Goal: Information Seeking & Learning: Learn about a topic

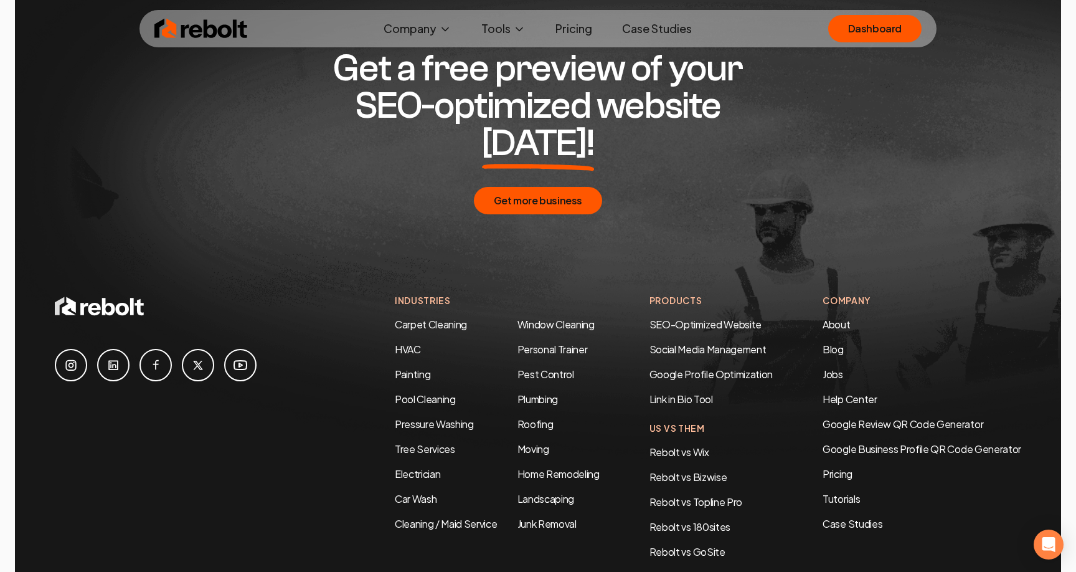
scroll to position [6580, 0]
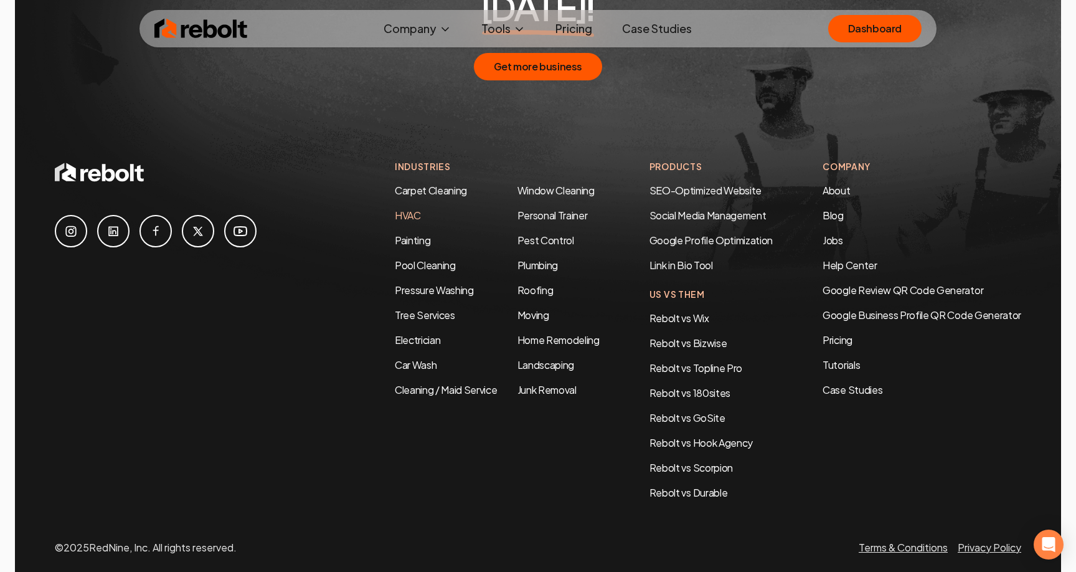
click at [398, 209] on link "HVAC" at bounding box center [408, 215] width 26 height 13
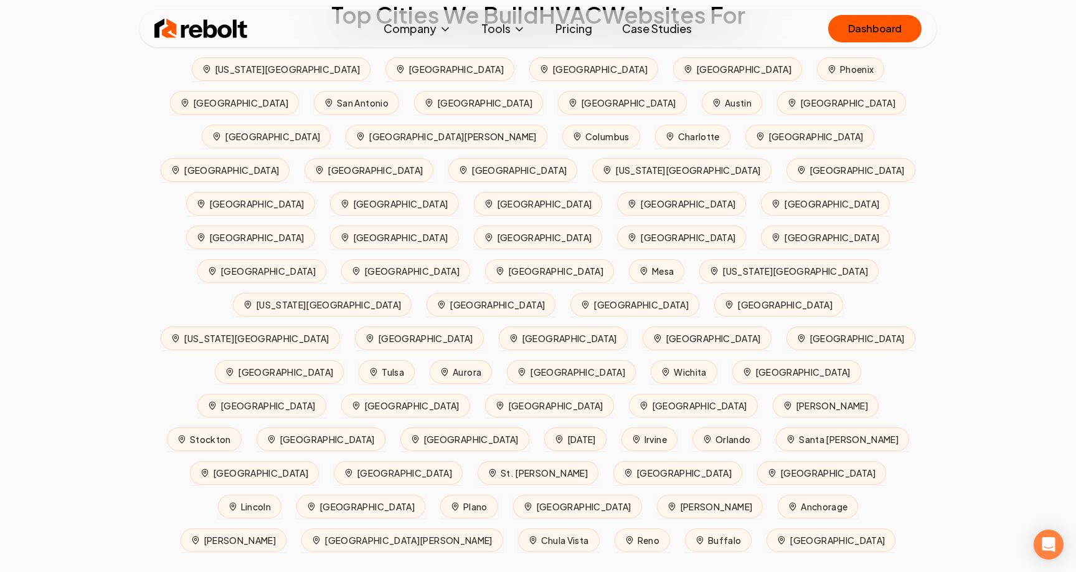
scroll to position [5367, 0]
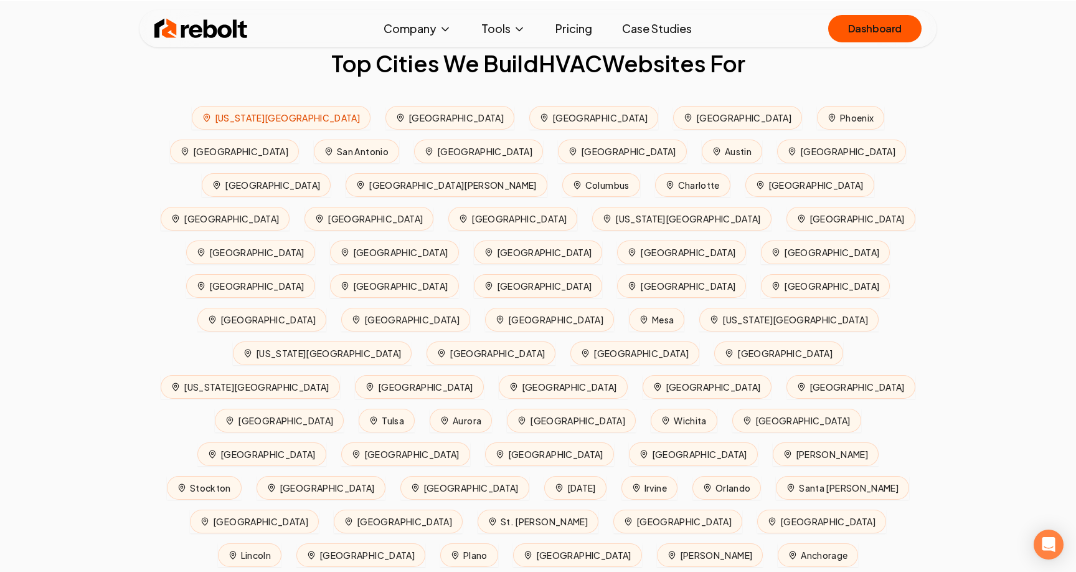
click at [214, 130] on span "[US_STATE][GEOGRAPHIC_DATA]" at bounding box center [281, 118] width 179 height 24
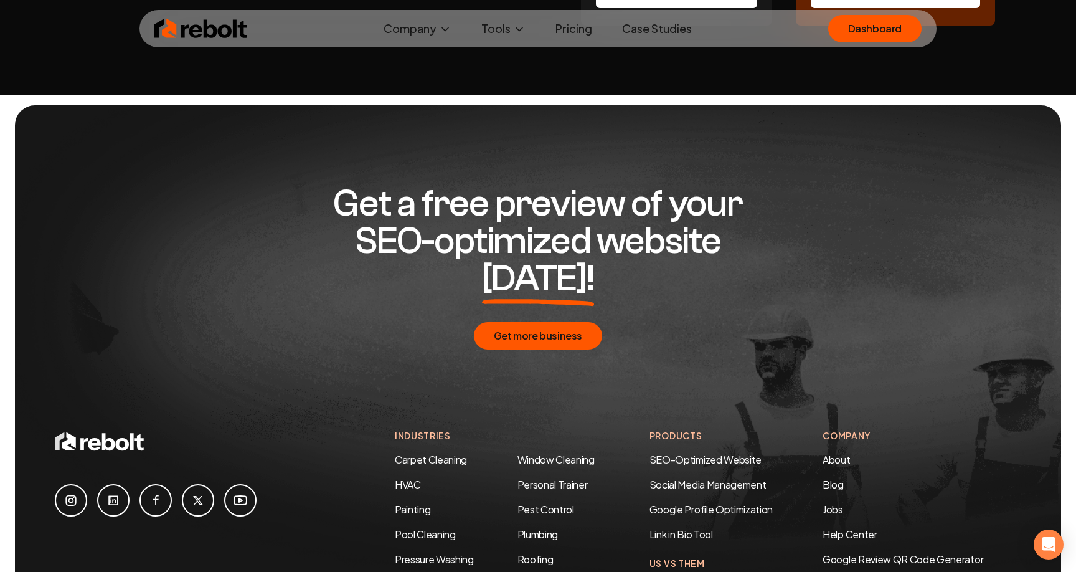
scroll to position [6206, 0]
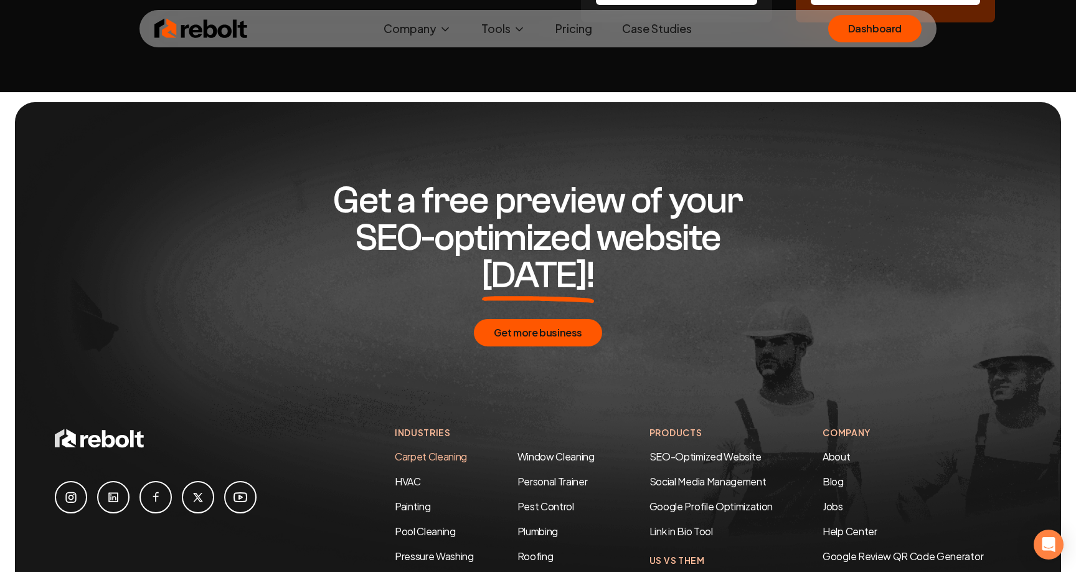
click at [428, 450] on link "Carpet Cleaning" at bounding box center [431, 456] width 72 height 13
